Goal: Task Accomplishment & Management: Use online tool/utility

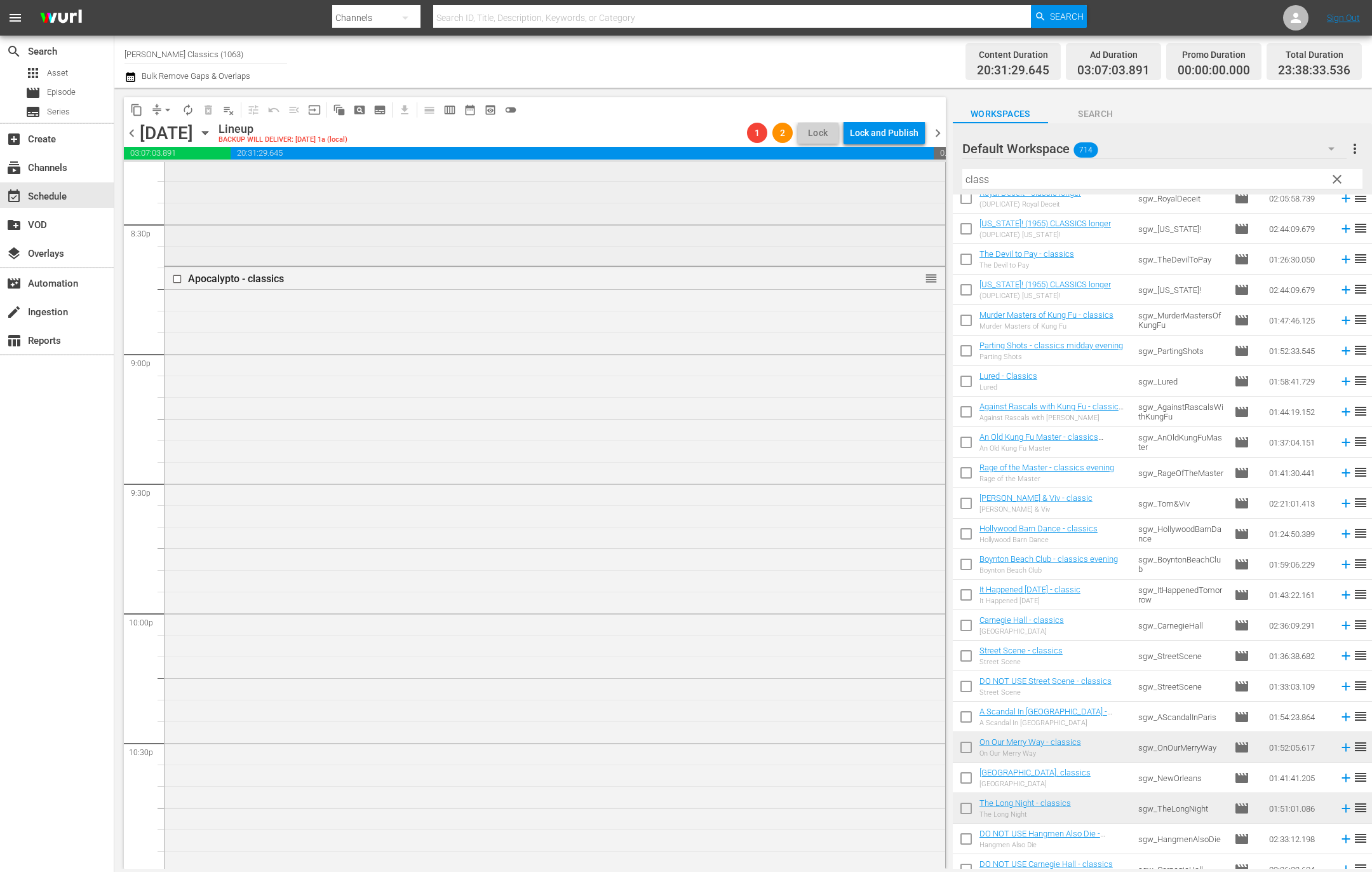
scroll to position [5704, 0]
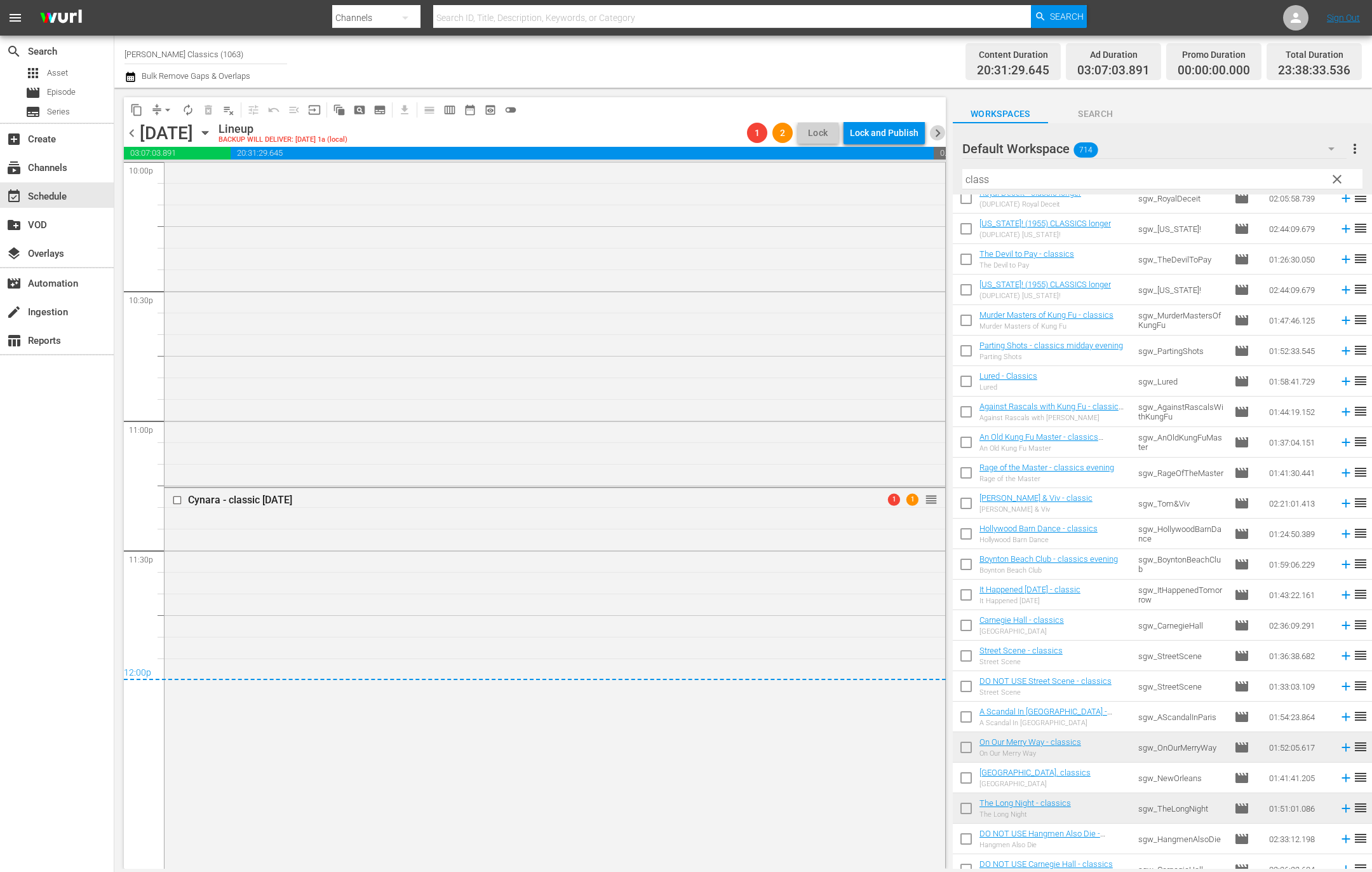
drag, startPoint x: 934, startPoint y: 133, endPoint x: 868, endPoint y: 135, distance: 66.0
click at [934, 133] on span "chevron_right" at bounding box center [937, 133] width 16 height 16
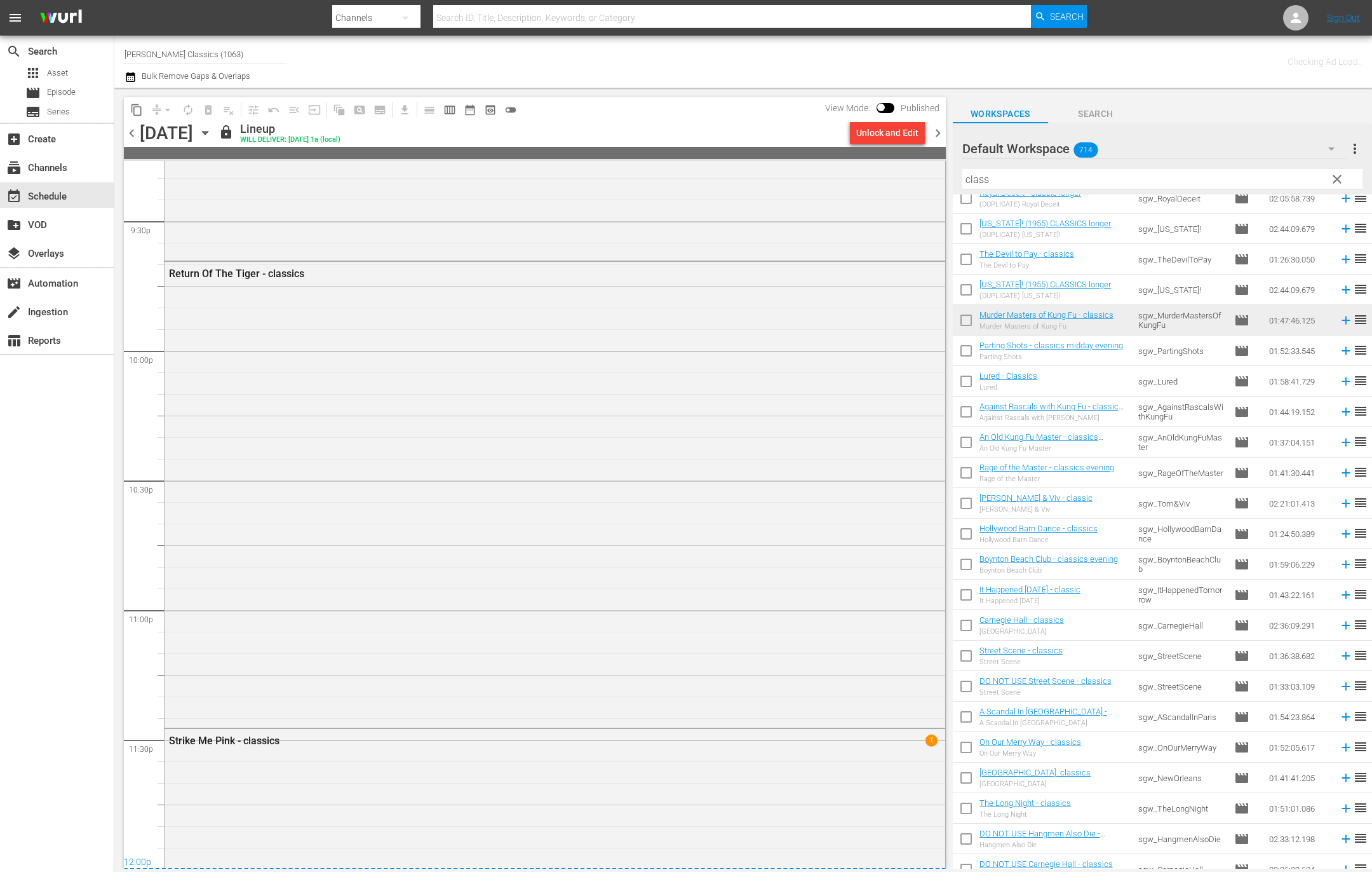
scroll to position [5575, 0]
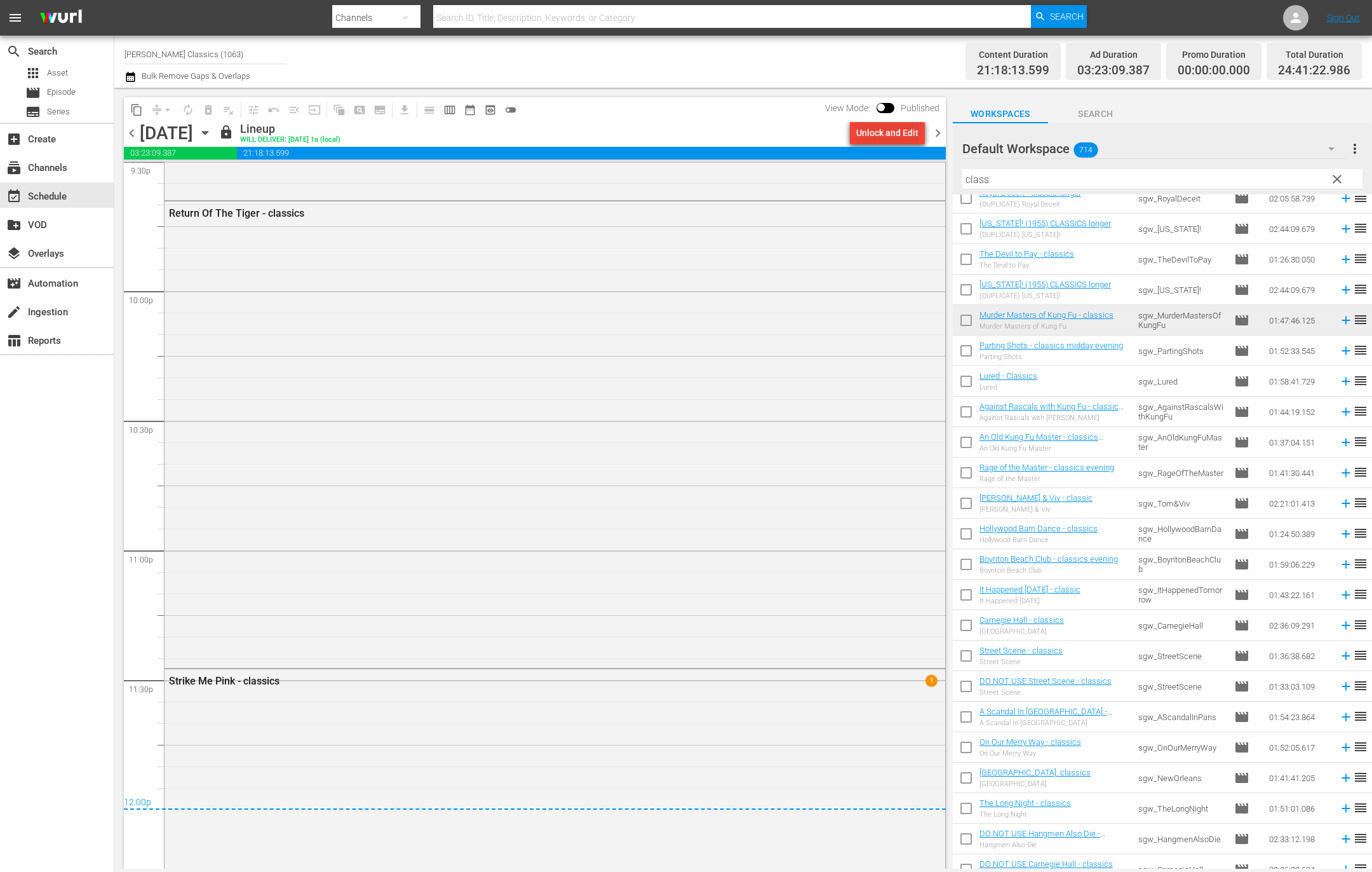
click at [854, 126] on button "Unlock and Edit" at bounding box center [887, 133] width 75 height 23
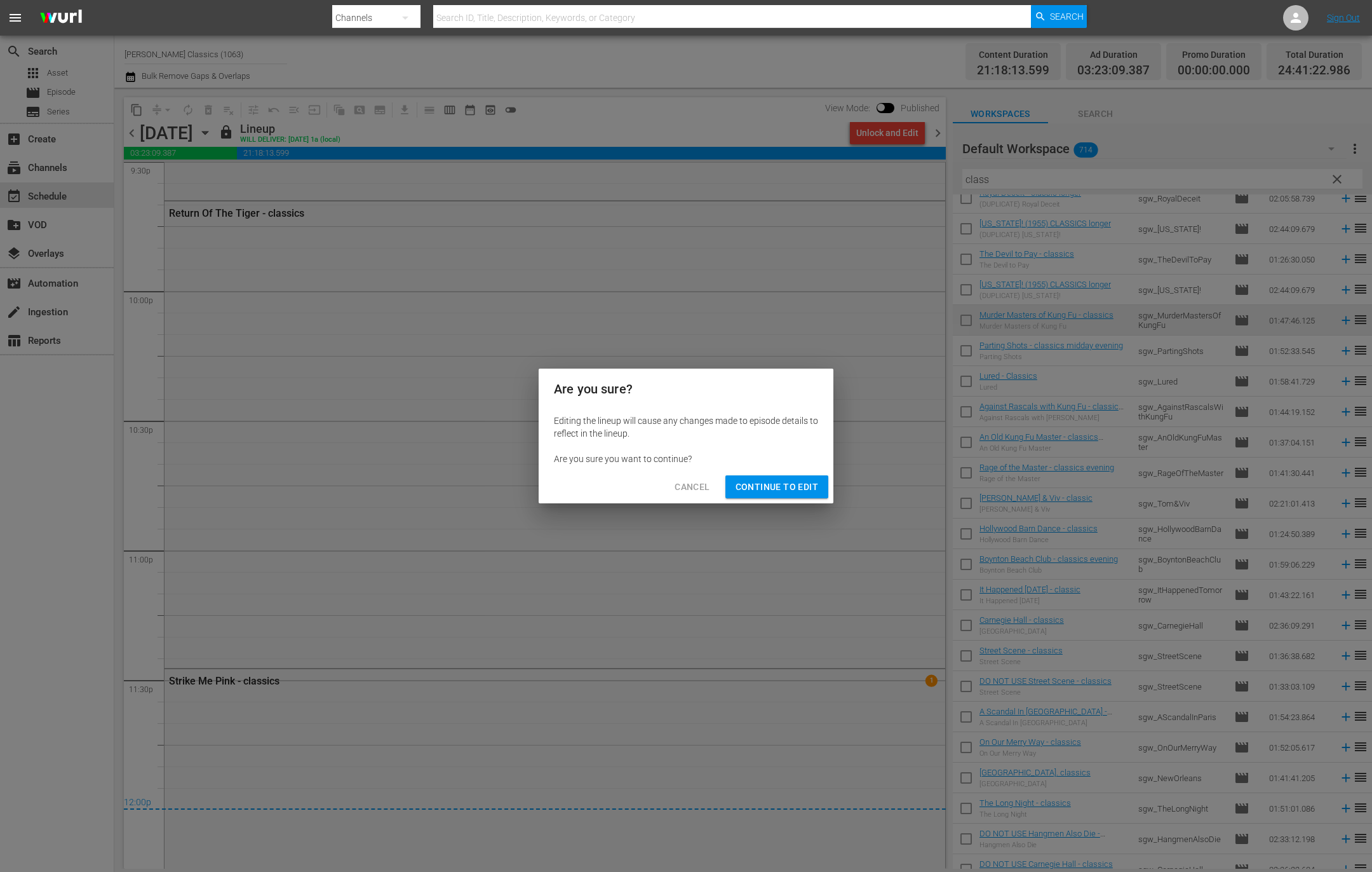
drag, startPoint x: 781, startPoint y: 485, endPoint x: 785, endPoint y: 493, distance: 8.9
click at [780, 485] on span "Continue to Edit" at bounding box center [777, 487] width 82 height 16
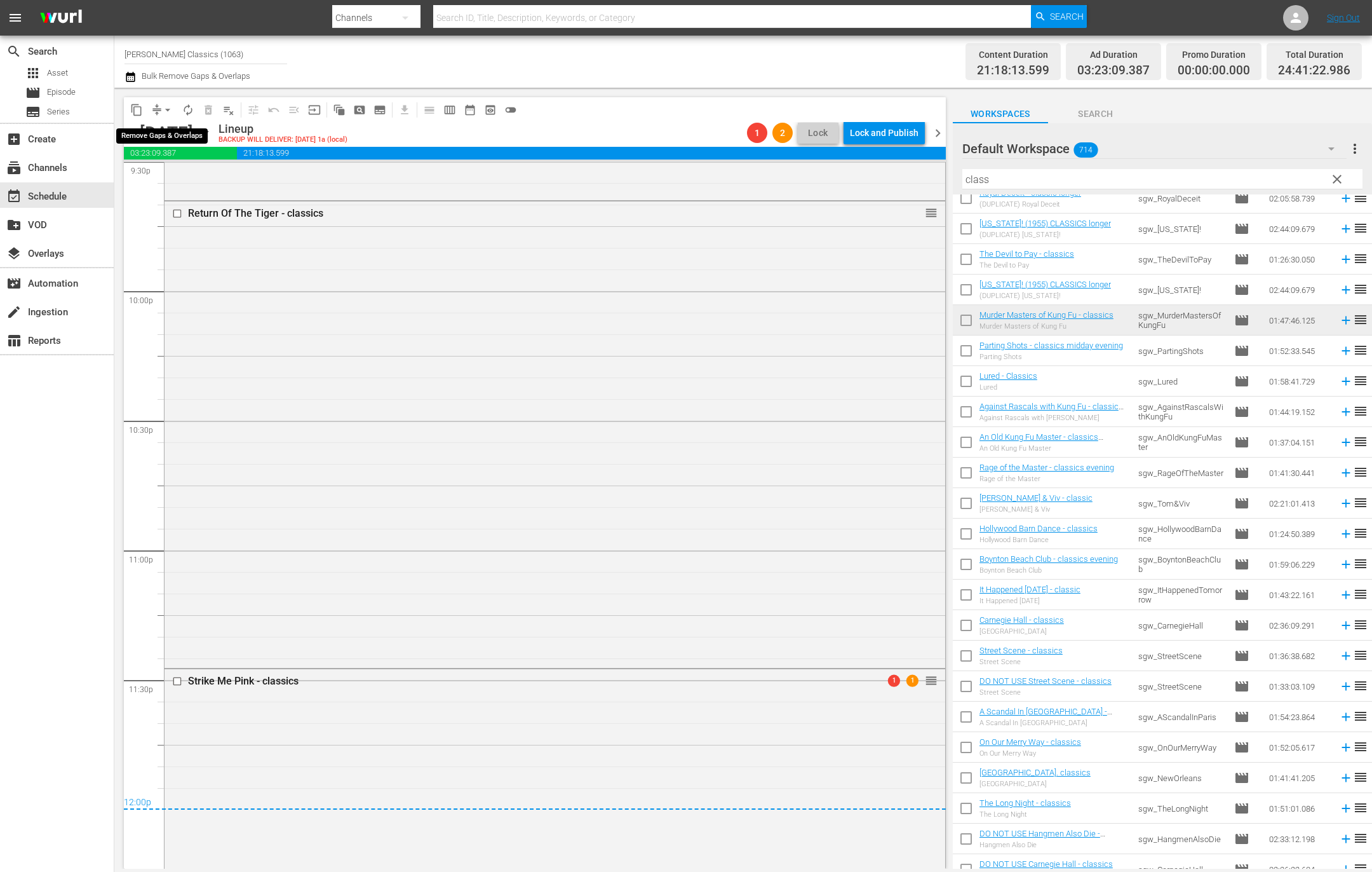
click at [160, 108] on button "arrow_drop_down" at bounding box center [168, 110] width 20 height 20
click at [195, 177] on li "Align to End of Previous Day" at bounding box center [168, 177] width 133 height 21
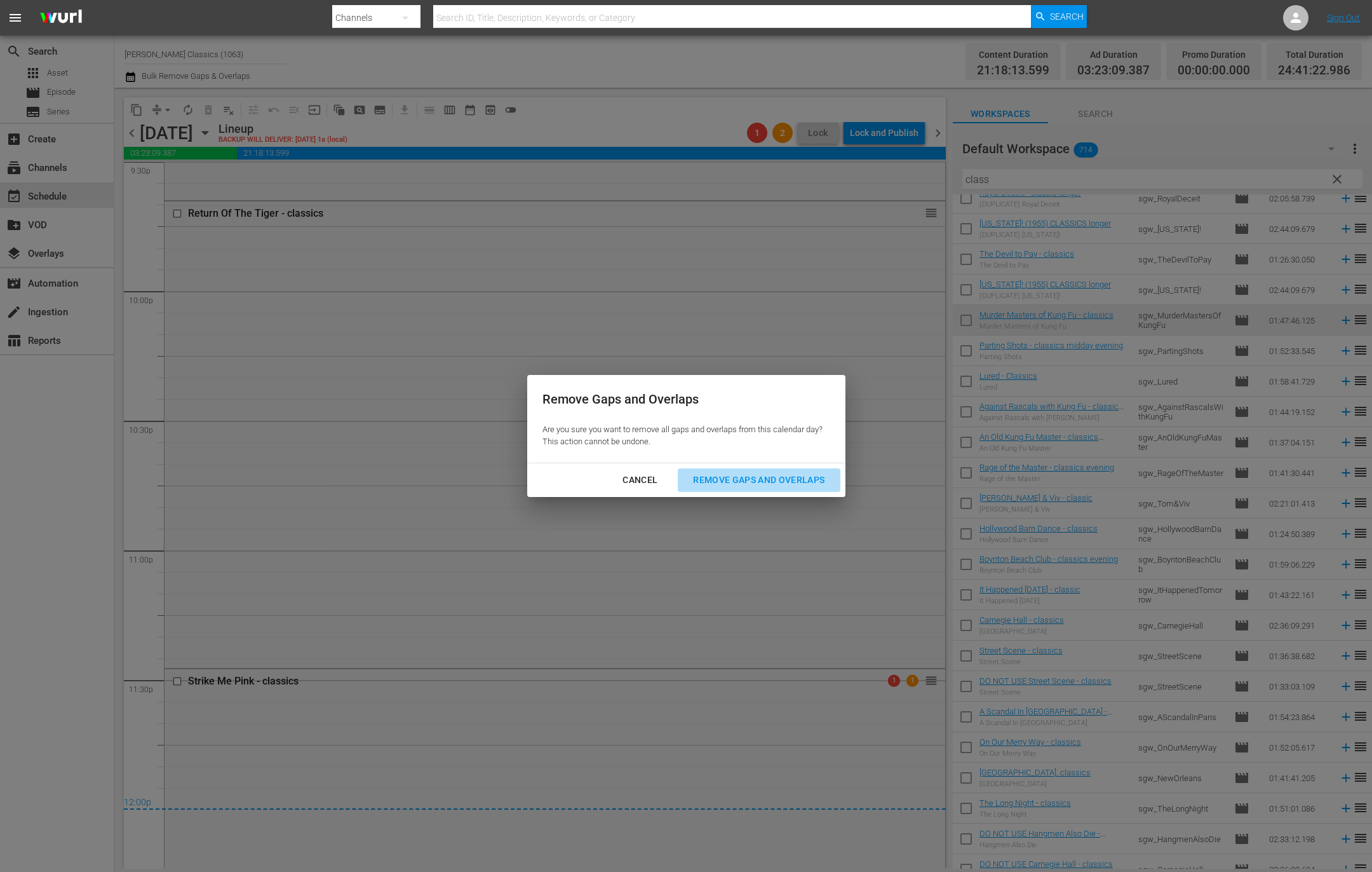
click at [802, 472] on div "Remove Gaps and Overlaps" at bounding box center [759, 480] width 152 height 16
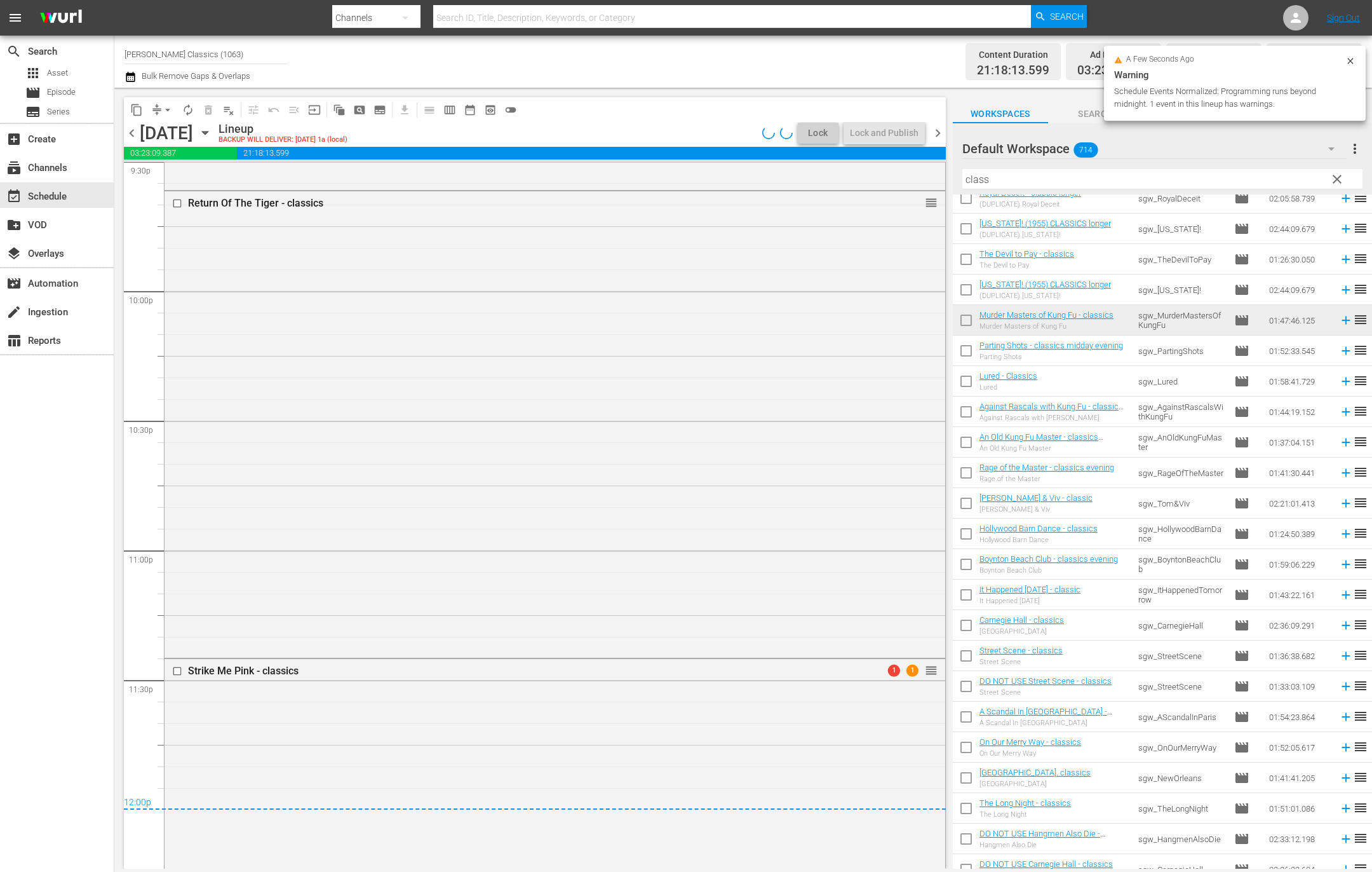
scroll to position [5618, 0]
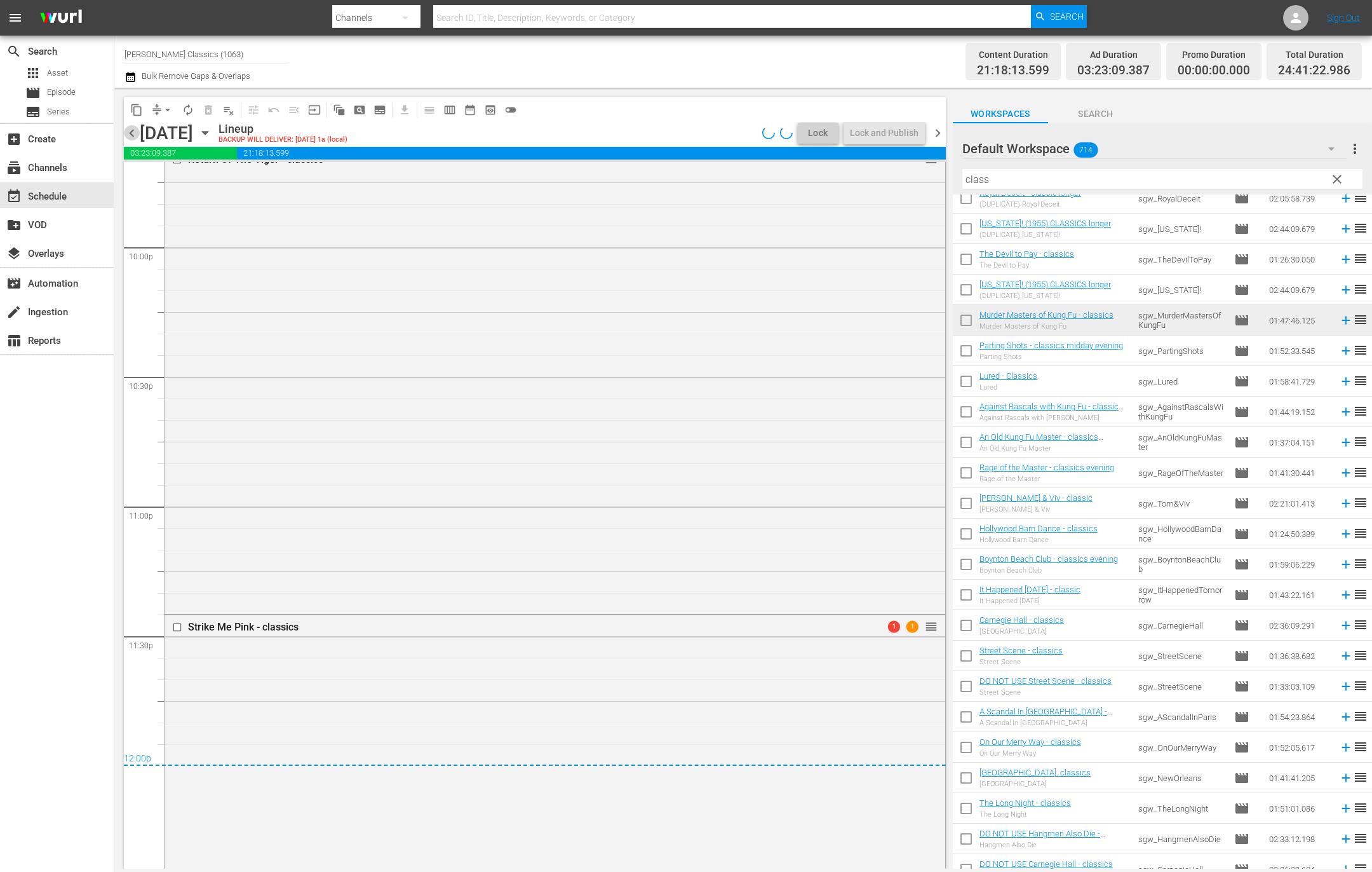
click at [132, 134] on span "chevron_left" at bounding box center [131, 133] width 16 height 16
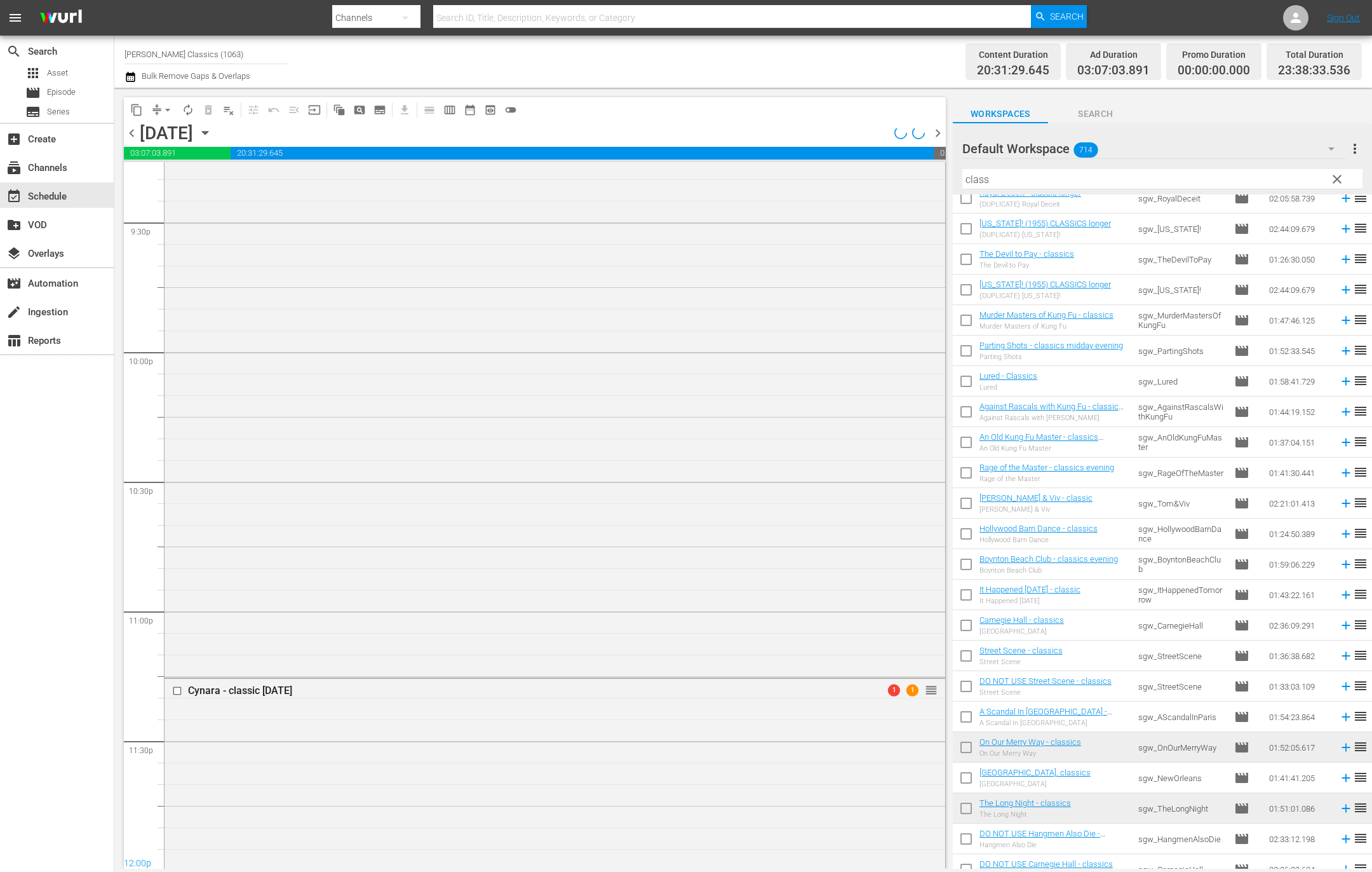
scroll to position [5704, 0]
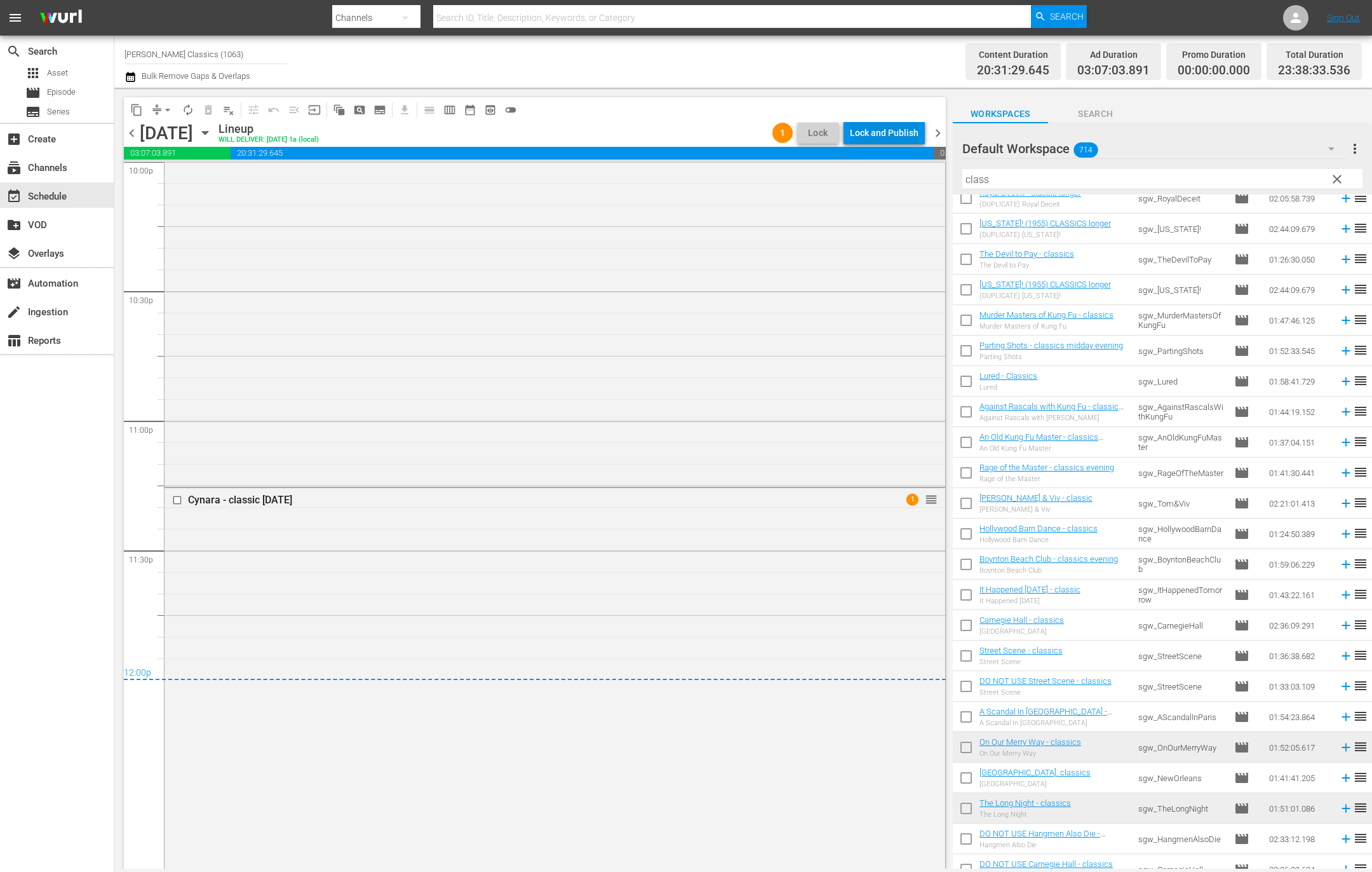
click at [902, 137] on div "Lock and Publish" at bounding box center [884, 133] width 69 height 23
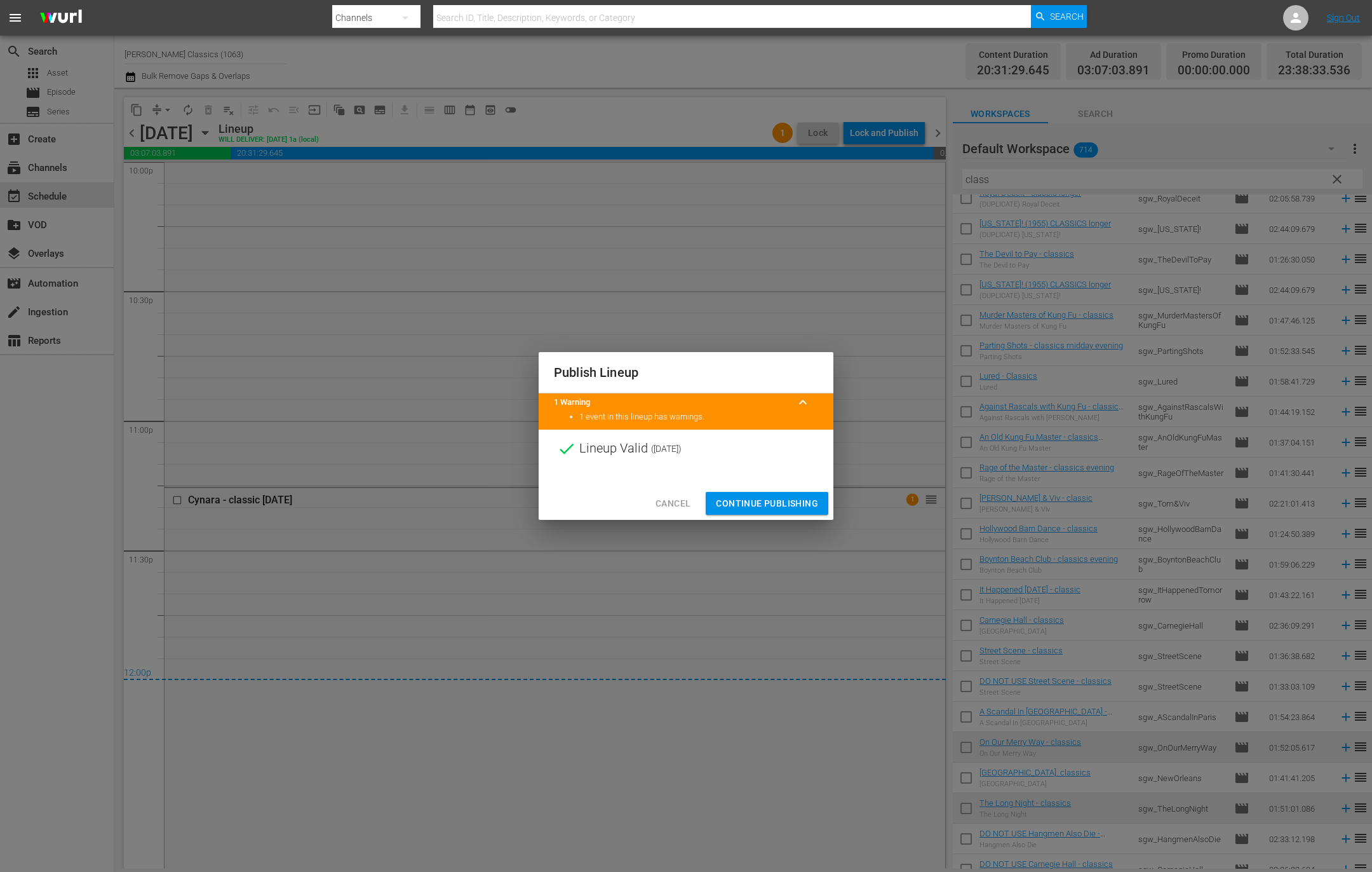
click at [745, 499] on span "Continue Publishing" at bounding box center [767, 503] width 102 height 16
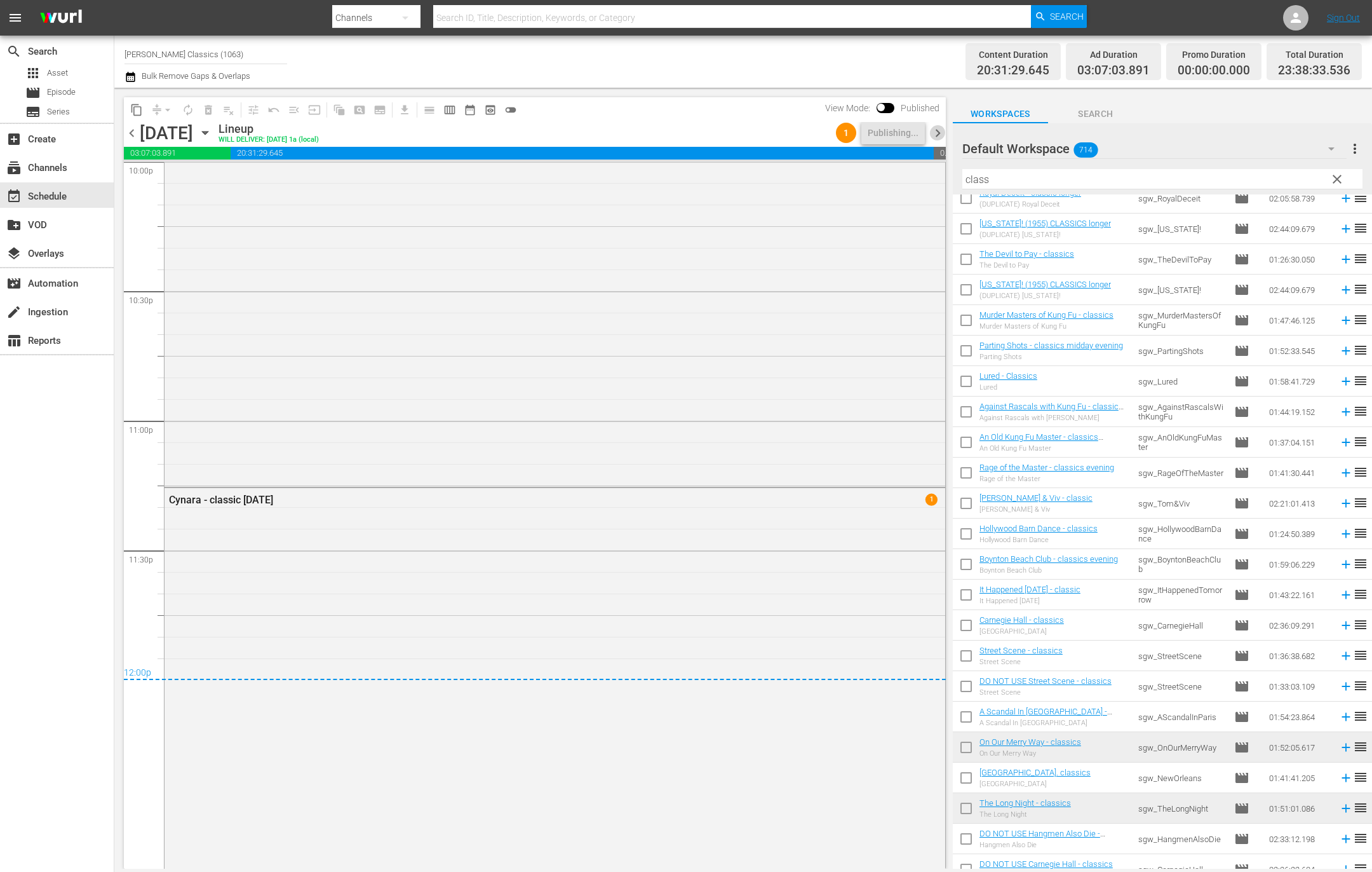
click at [943, 133] on span "chevron_right" at bounding box center [937, 133] width 16 height 16
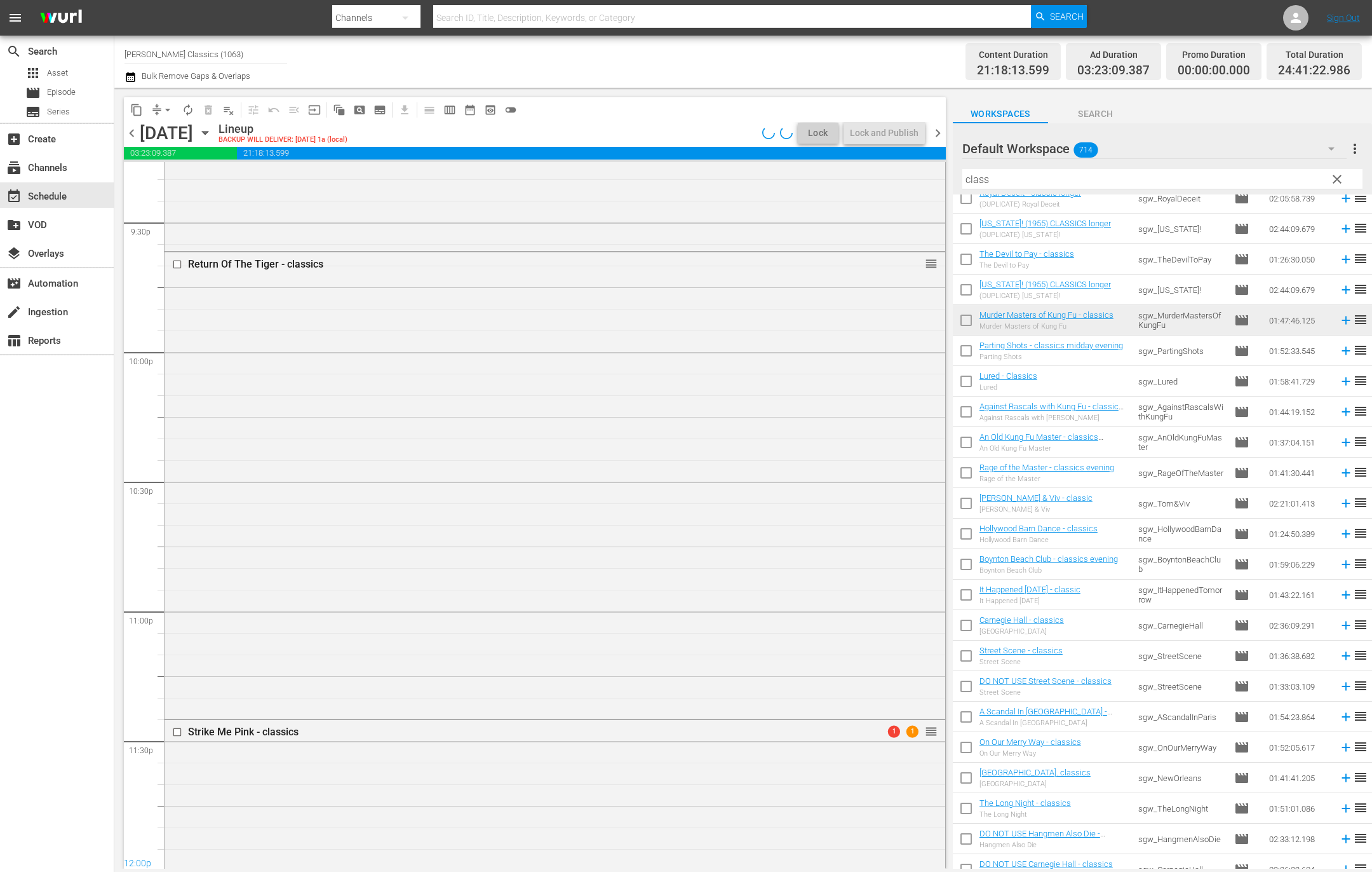
scroll to position [5618, 0]
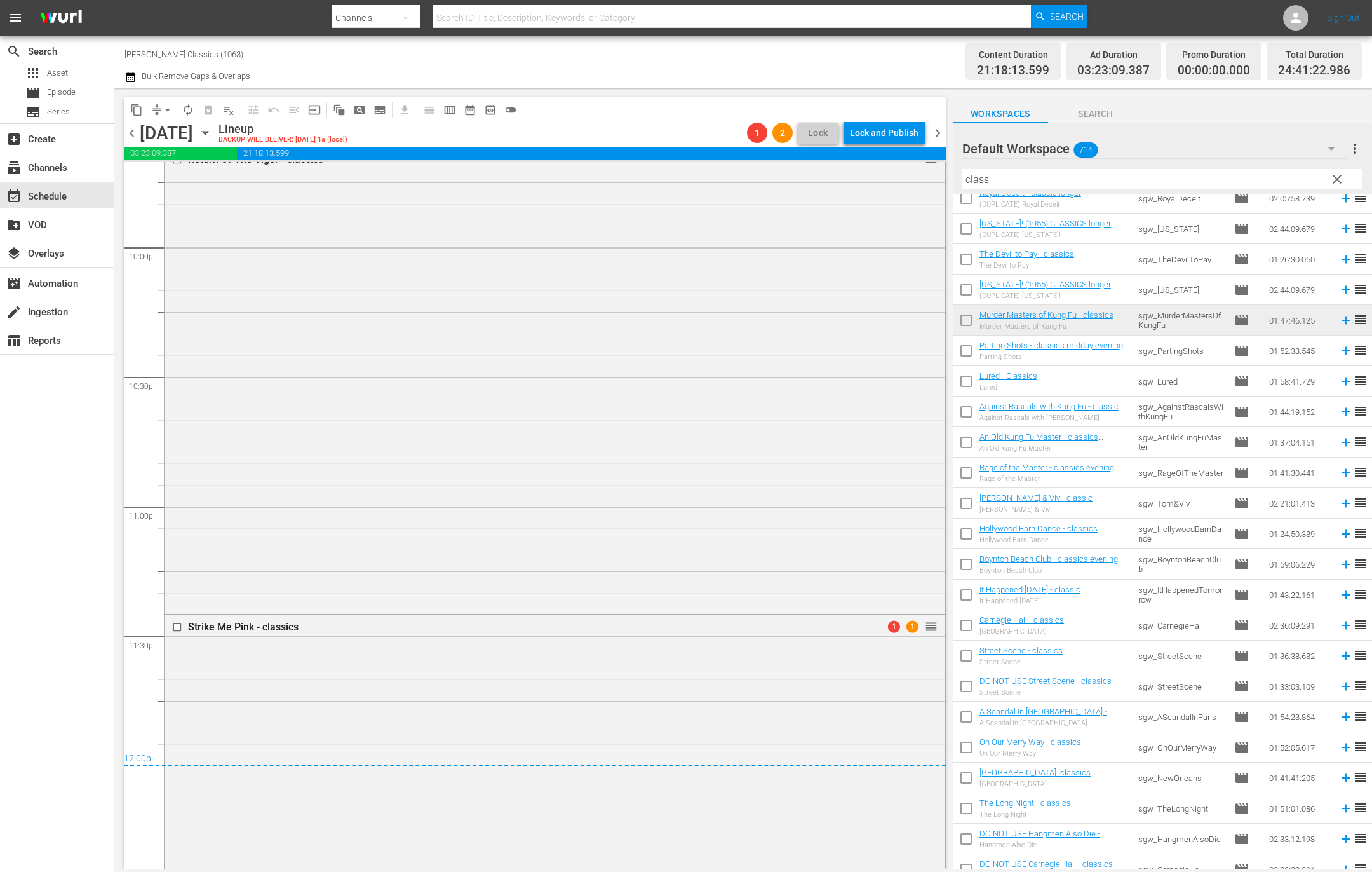
click at [936, 131] on span "chevron_right" at bounding box center [937, 133] width 16 height 16
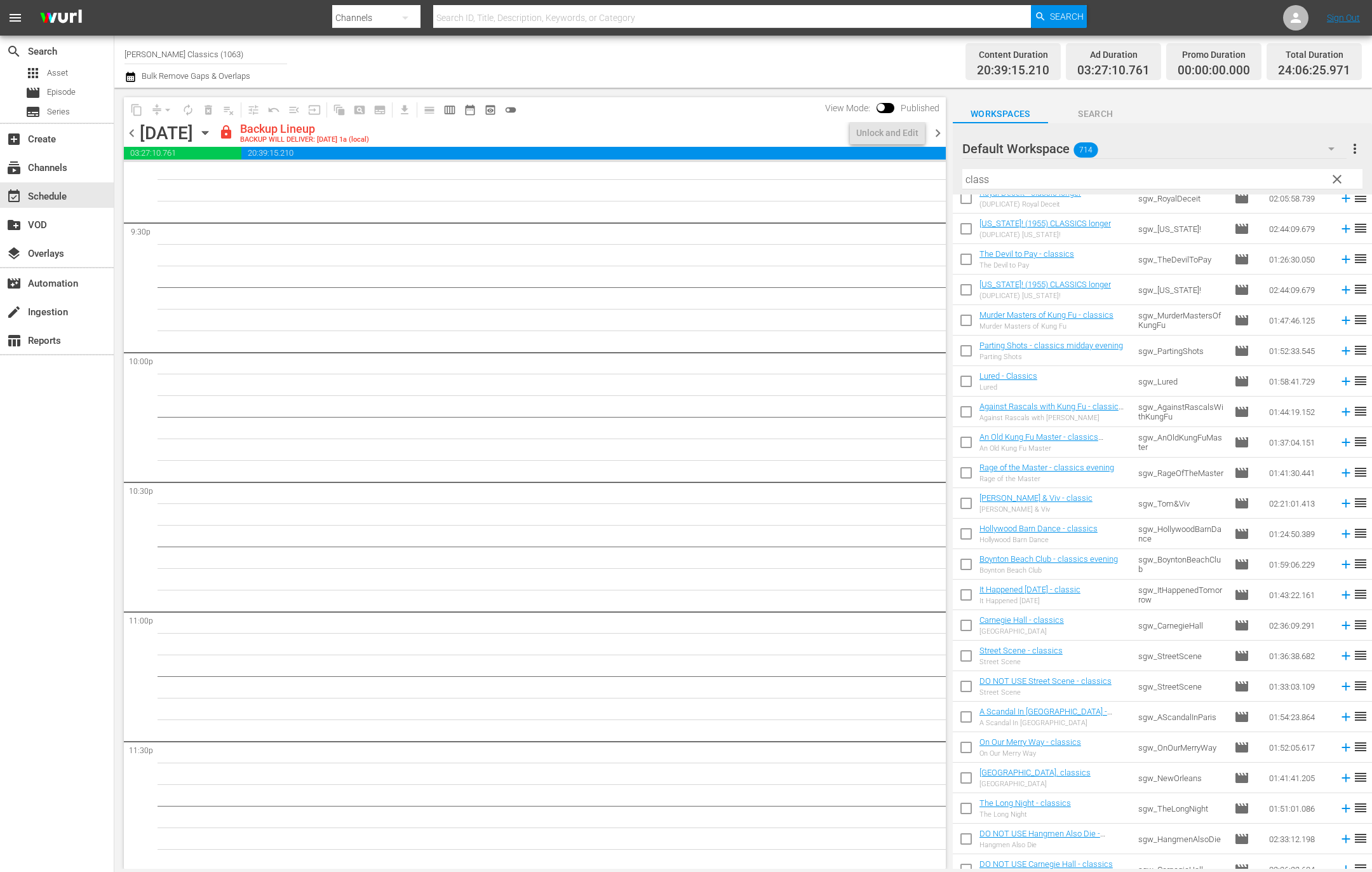
scroll to position [5515, 0]
click at [902, 135] on div "Unlock and Edit" at bounding box center [888, 133] width 63 height 23
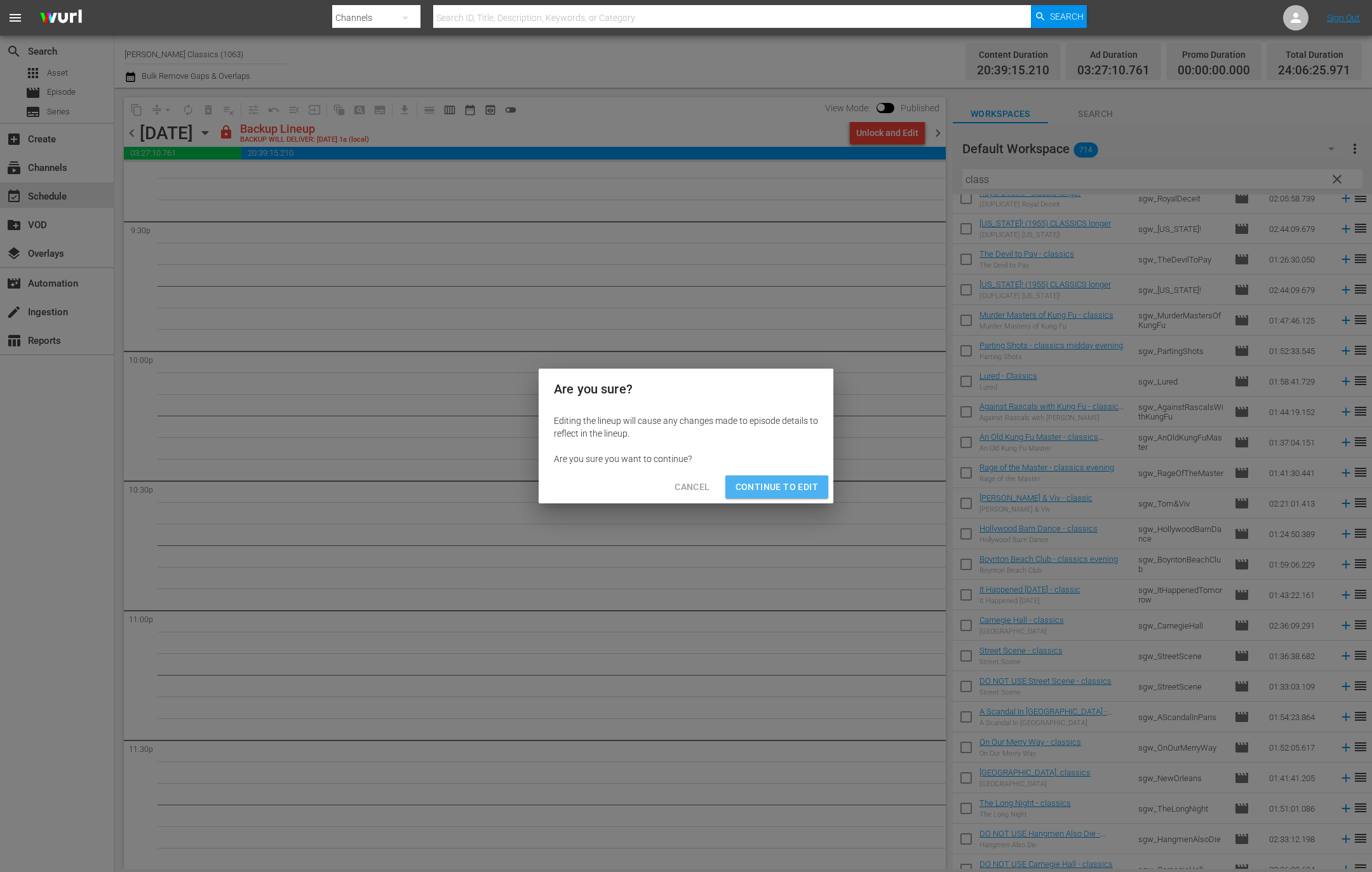
drag, startPoint x: 794, startPoint y: 480, endPoint x: 784, endPoint y: 471, distance: 13.5
click at [794, 480] on span "Continue to Edit" at bounding box center [777, 487] width 82 height 16
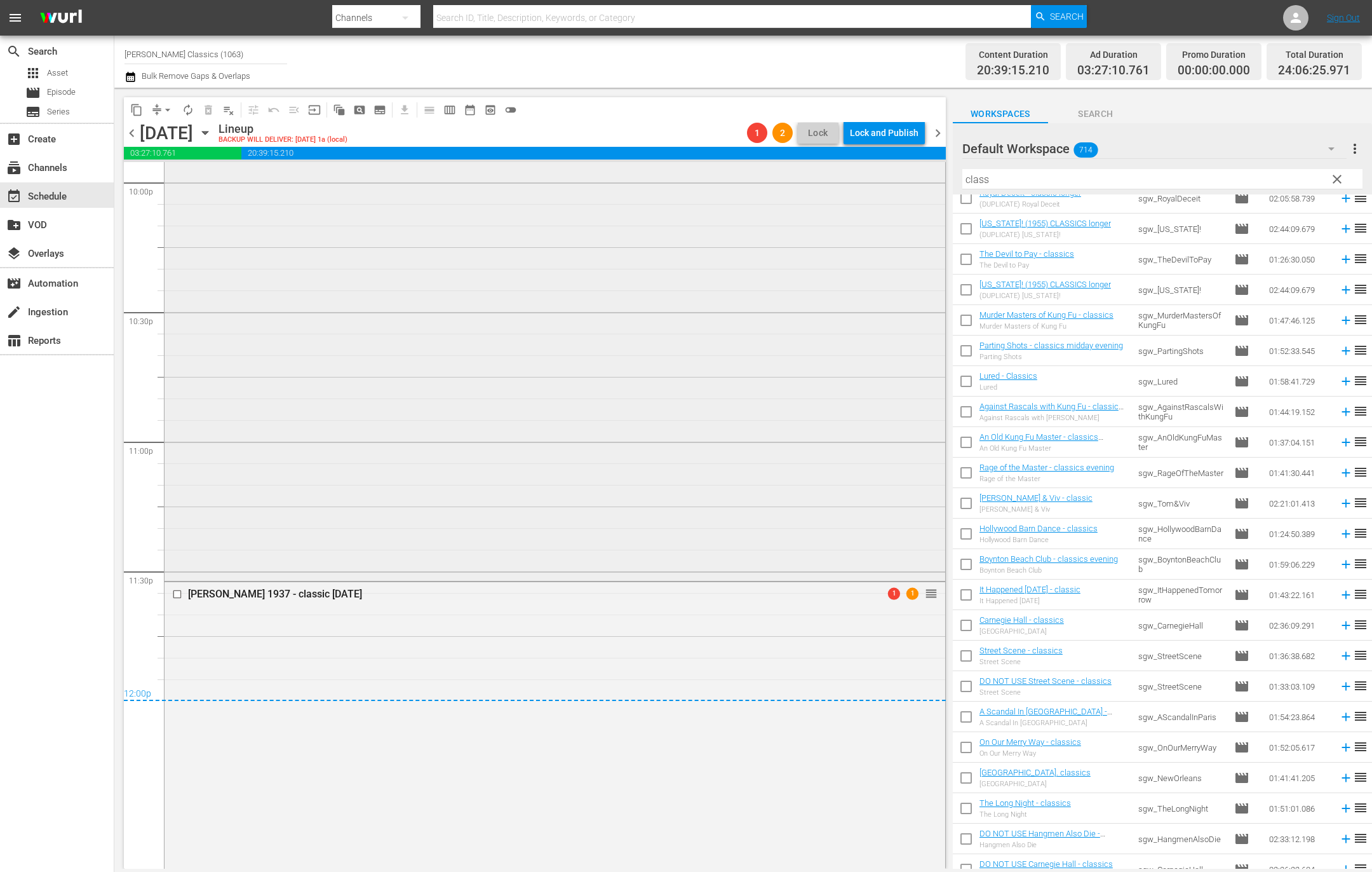
scroll to position [5685, 0]
click at [934, 130] on span "chevron_right" at bounding box center [937, 133] width 16 height 16
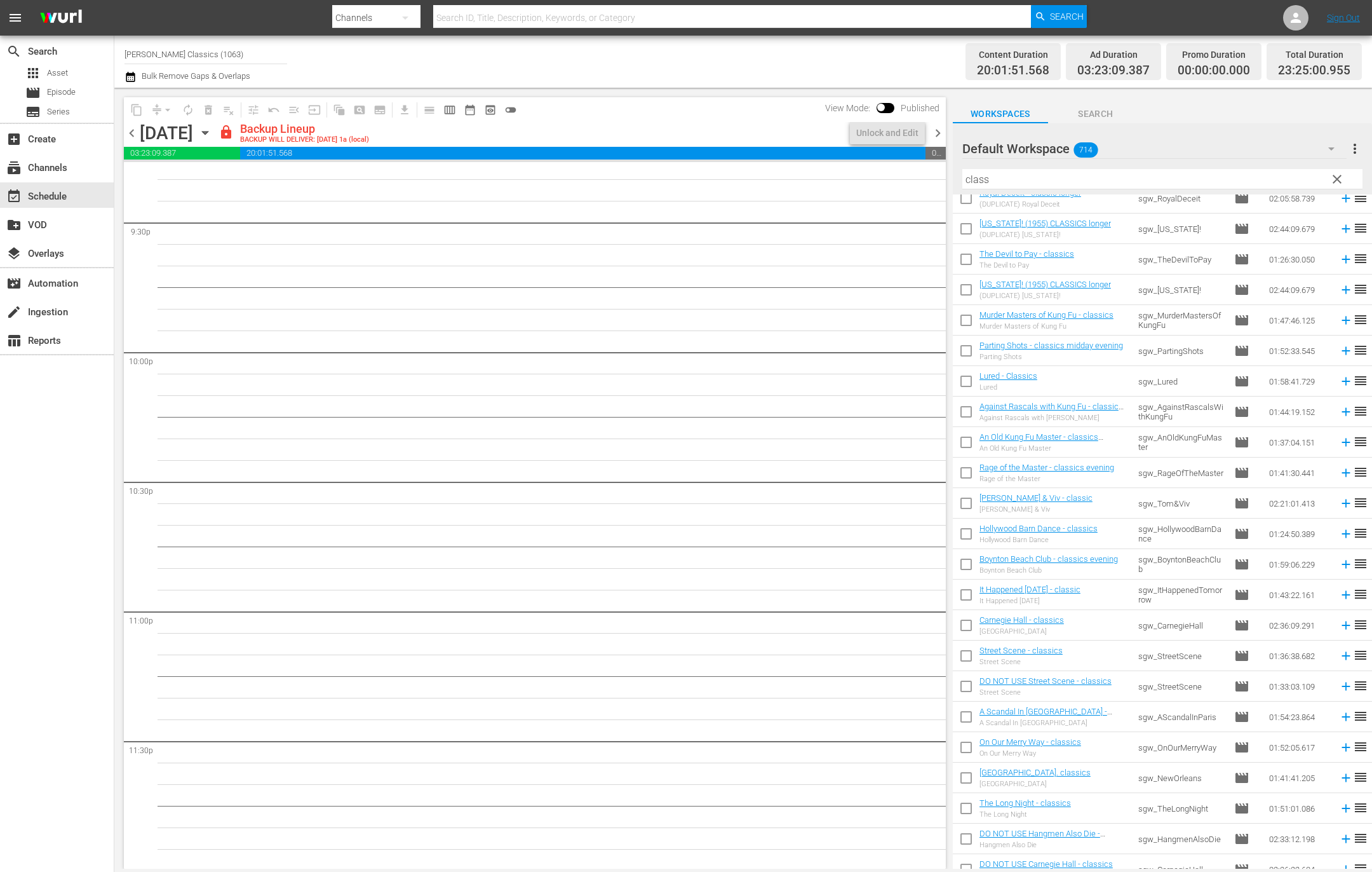
scroll to position [5515, 0]
click at [906, 132] on div "Unlock and Edit" at bounding box center [888, 133] width 63 height 23
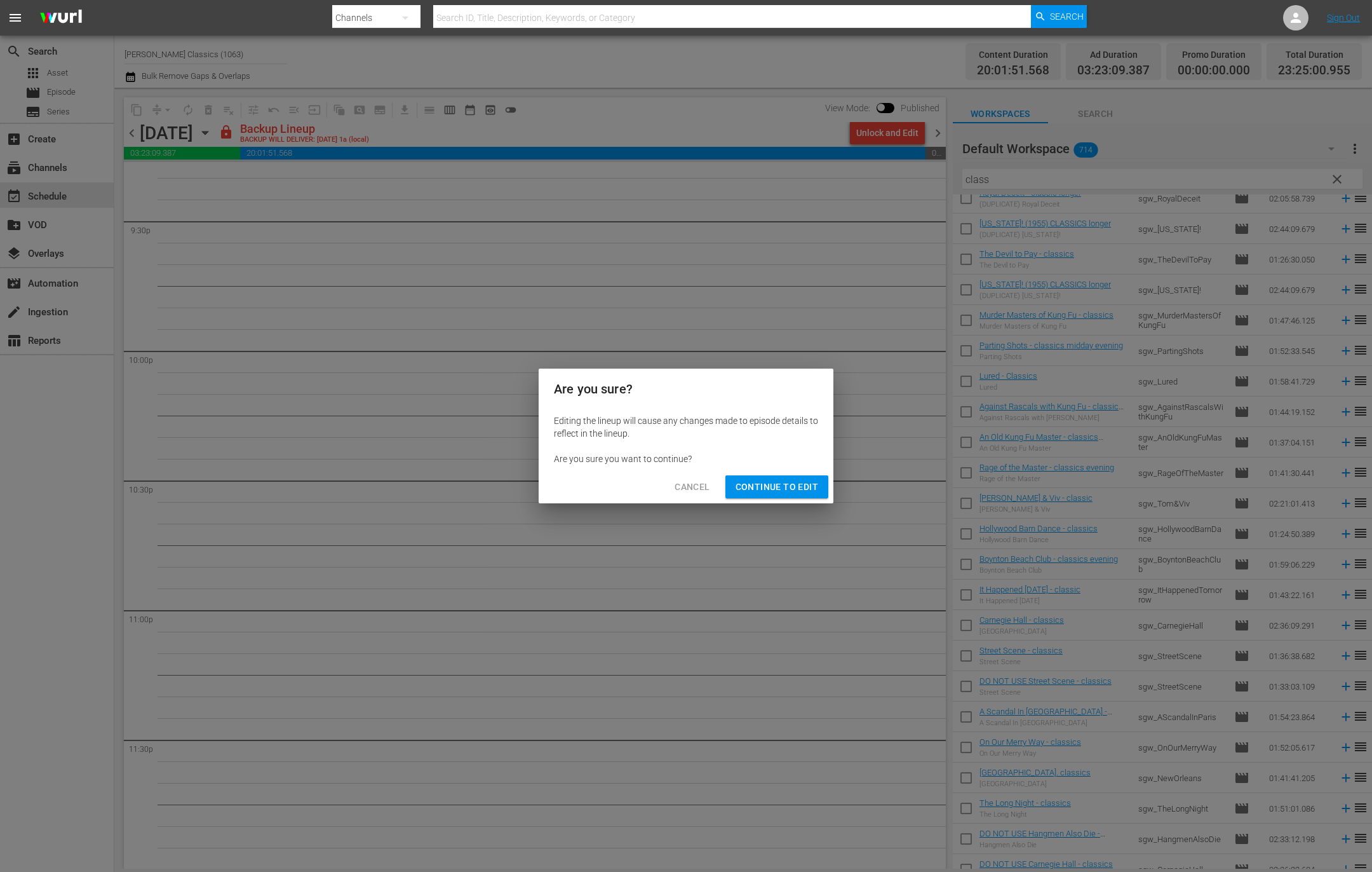
click at [782, 492] on span "Continue to Edit" at bounding box center [777, 487] width 82 height 16
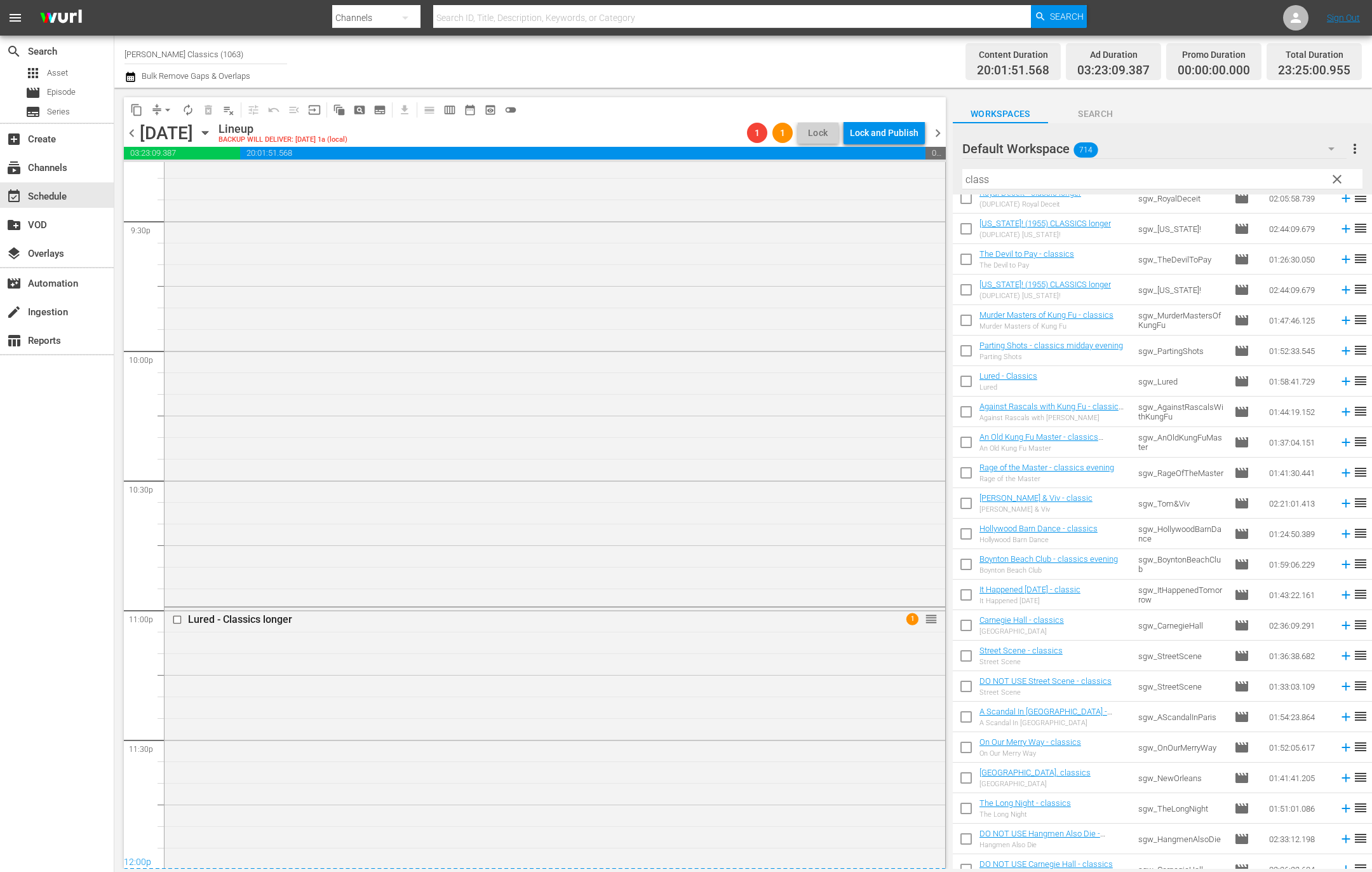
scroll to position [5641, 0]
click at [133, 134] on span "chevron_left" at bounding box center [131, 133] width 16 height 16
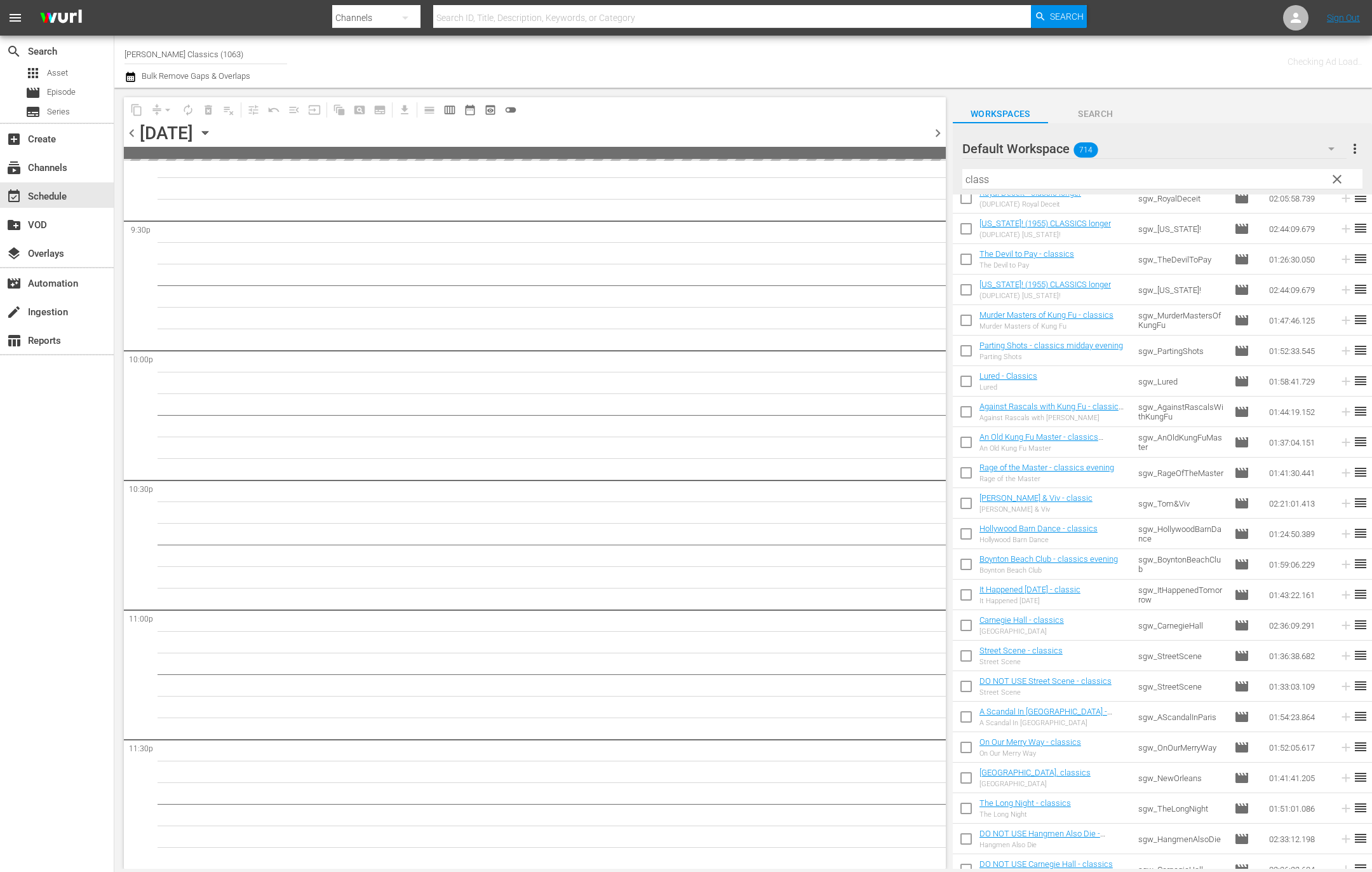
scroll to position [5514, 0]
click at [133, 134] on span "chevron_left" at bounding box center [131, 133] width 16 height 16
